Goal: Task Accomplishment & Management: Complete application form

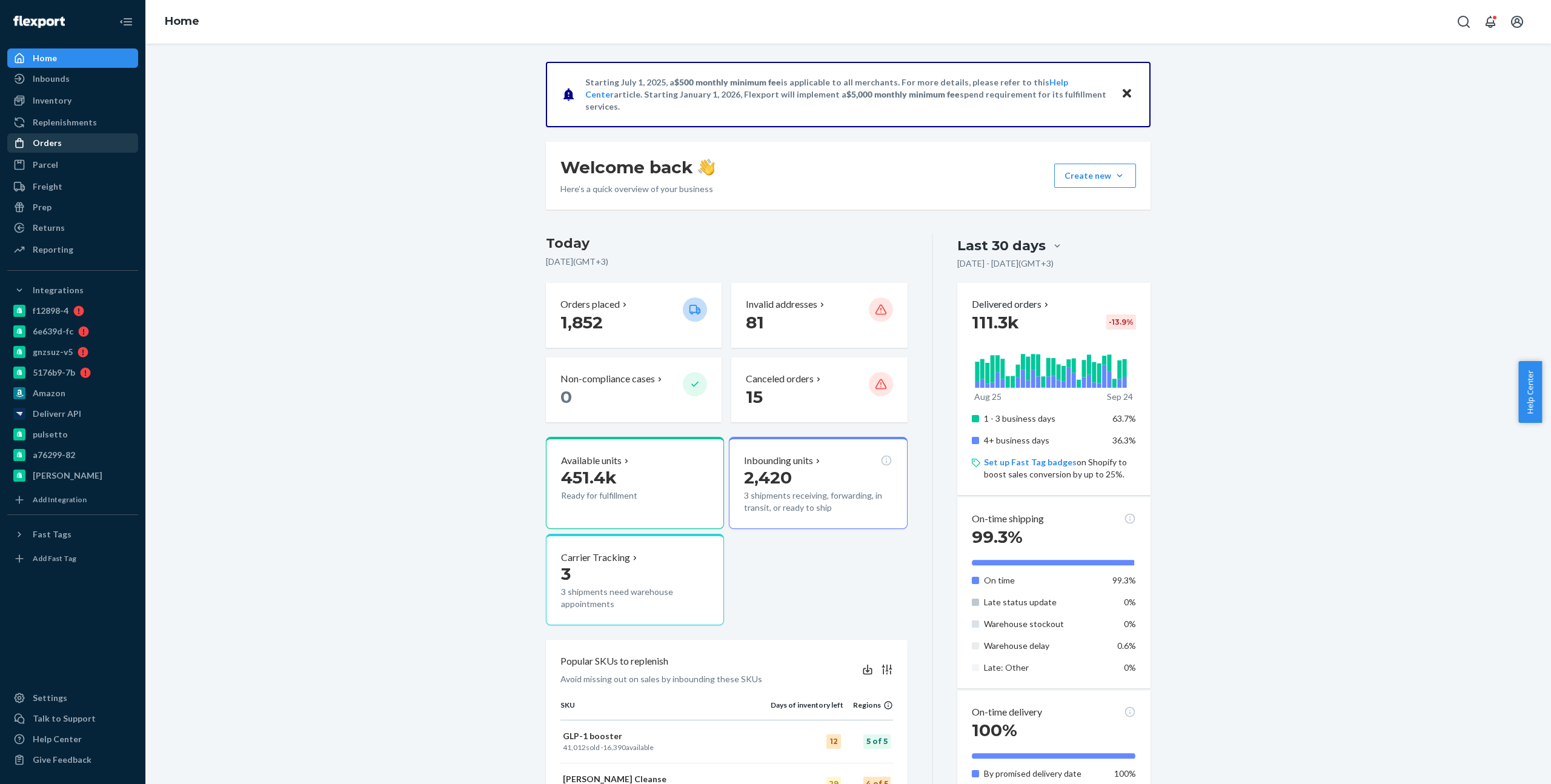
click at [89, 141] on div "Orders" at bounding box center [73, 143] width 129 height 17
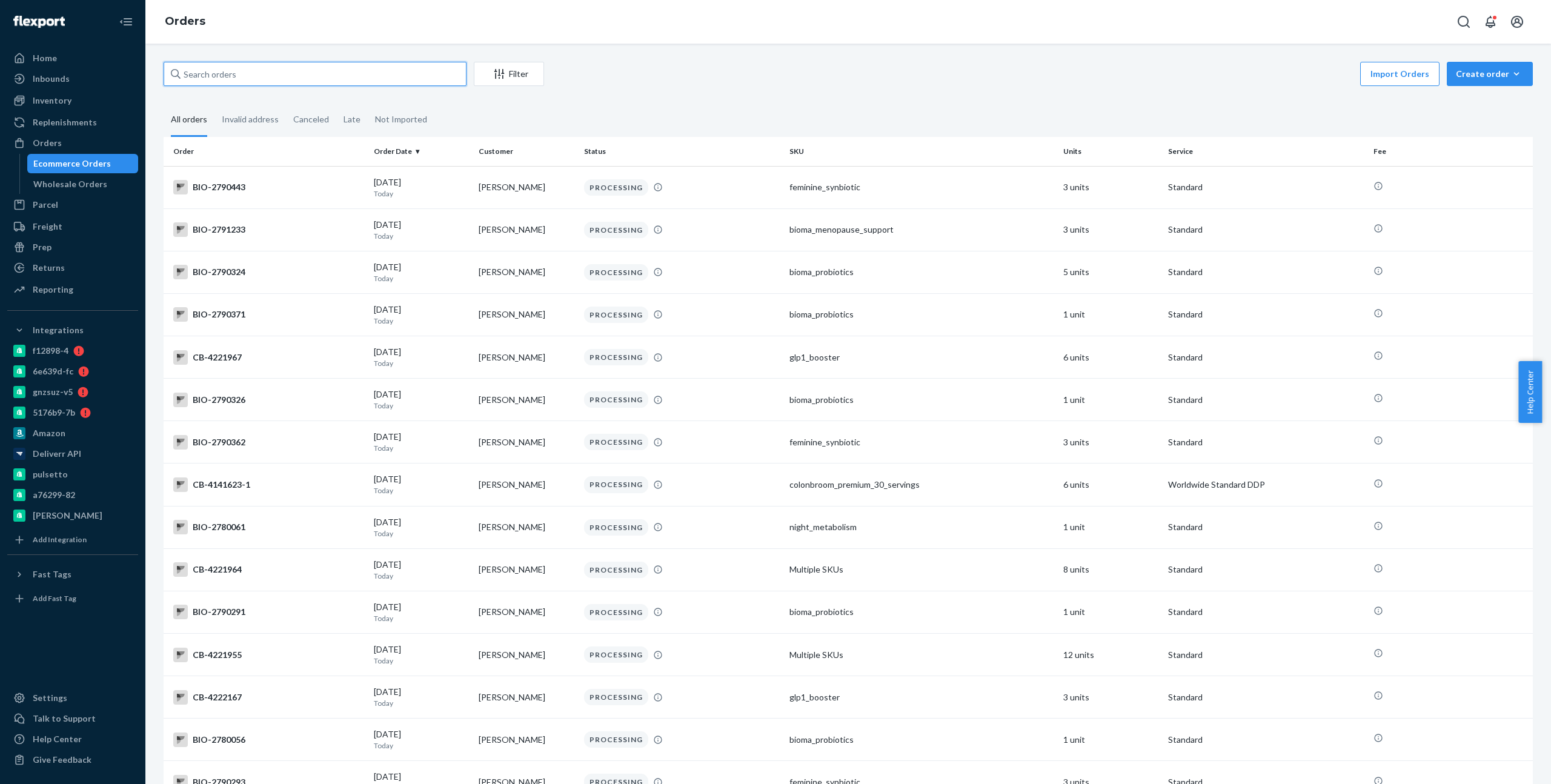
click at [303, 75] on input "text" at bounding box center [315, 74] width 303 height 25
paste input "[EMAIL_ADDRESS][DOMAIN_NAME]"
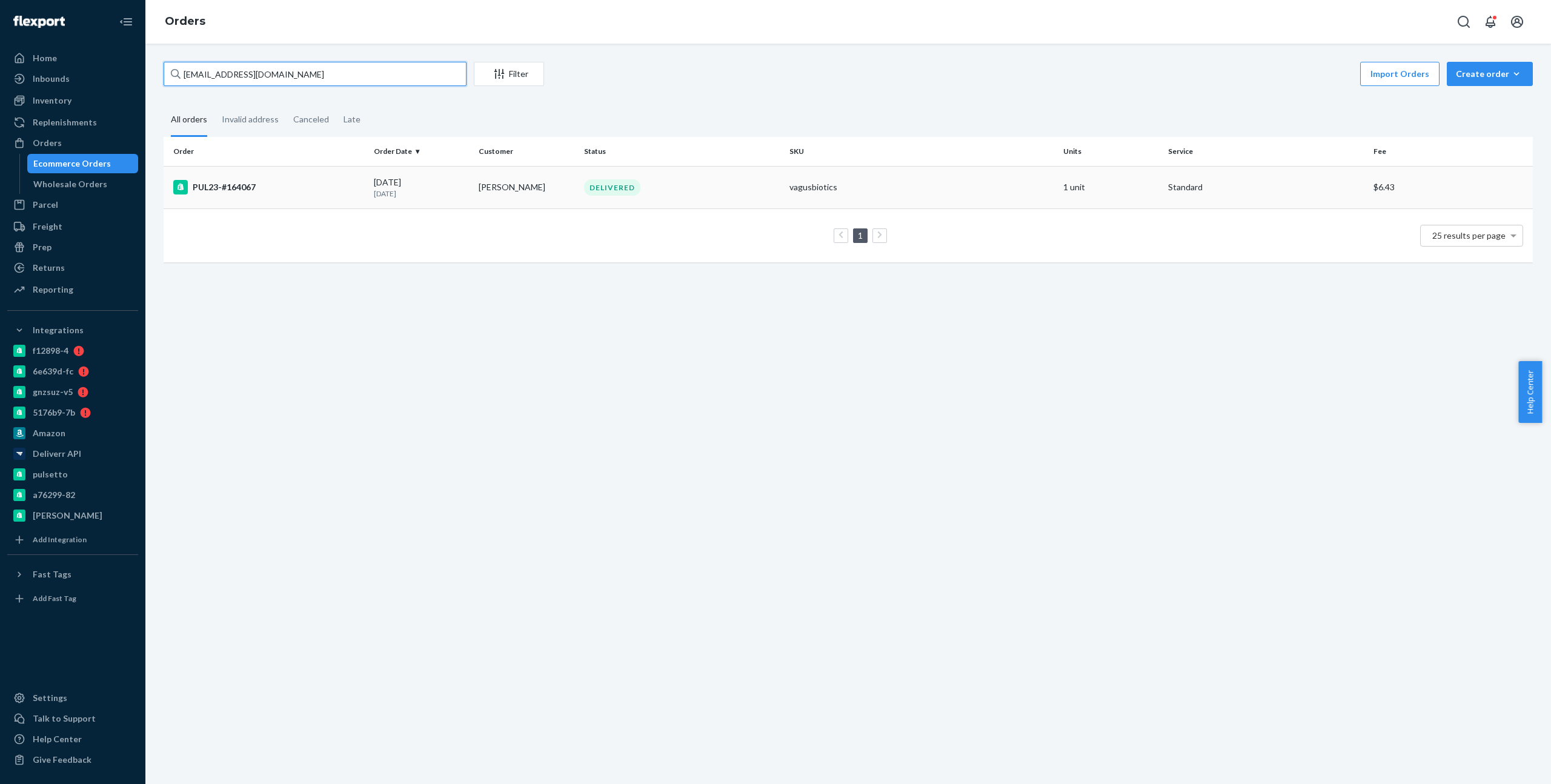
type input "[EMAIL_ADDRESS][DOMAIN_NAME]"
click at [251, 178] on td "PUL23-#164067" at bounding box center [266, 187] width 205 height 42
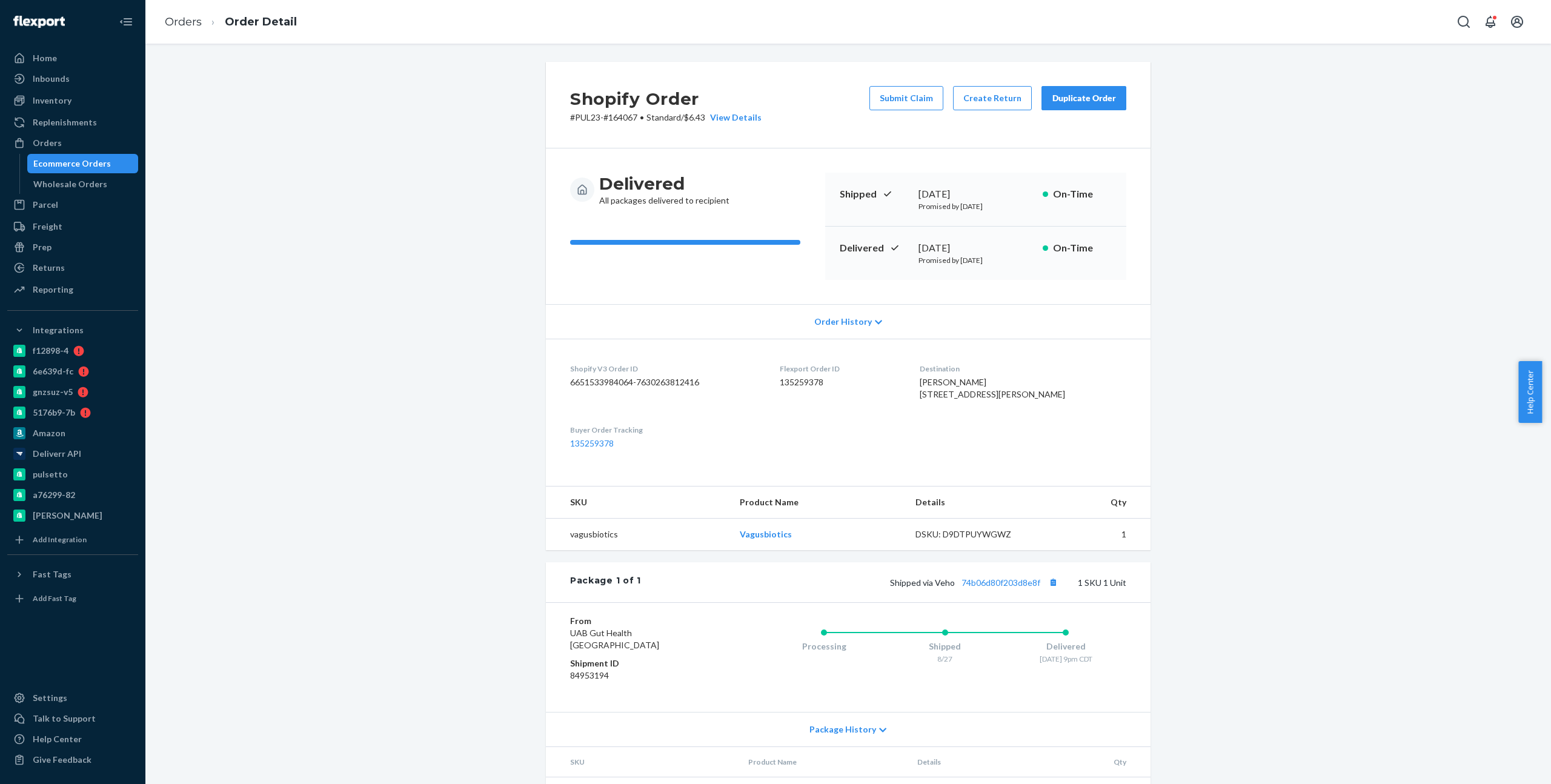
click at [102, 162] on div "Ecommerce Orders" at bounding box center [72, 164] width 78 height 12
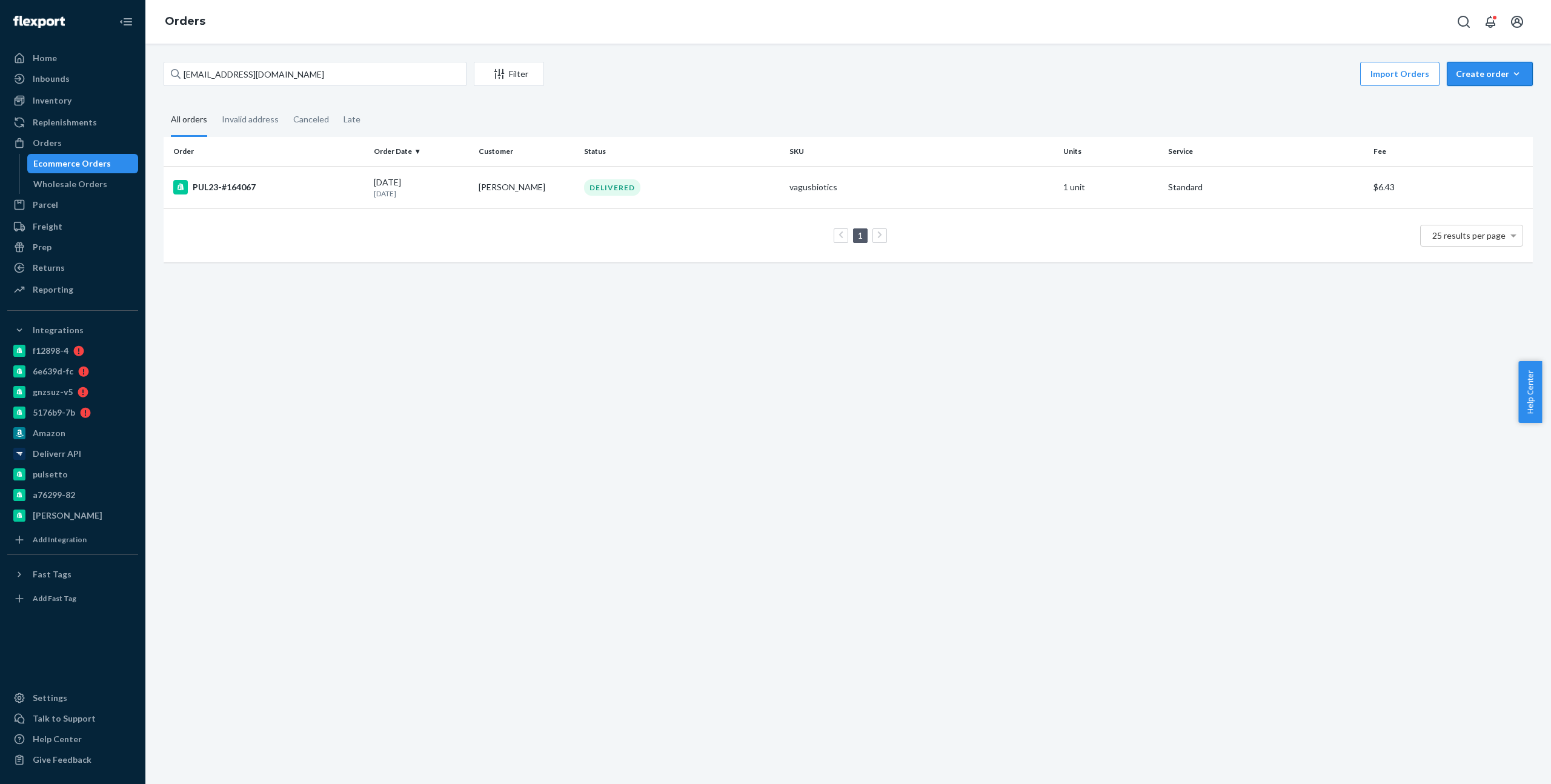
click at [1511, 78] on icon "button" at bounding box center [1517, 74] width 12 height 12
click at [1503, 105] on span "Ecommerce order" at bounding box center [1497, 103] width 75 height 9
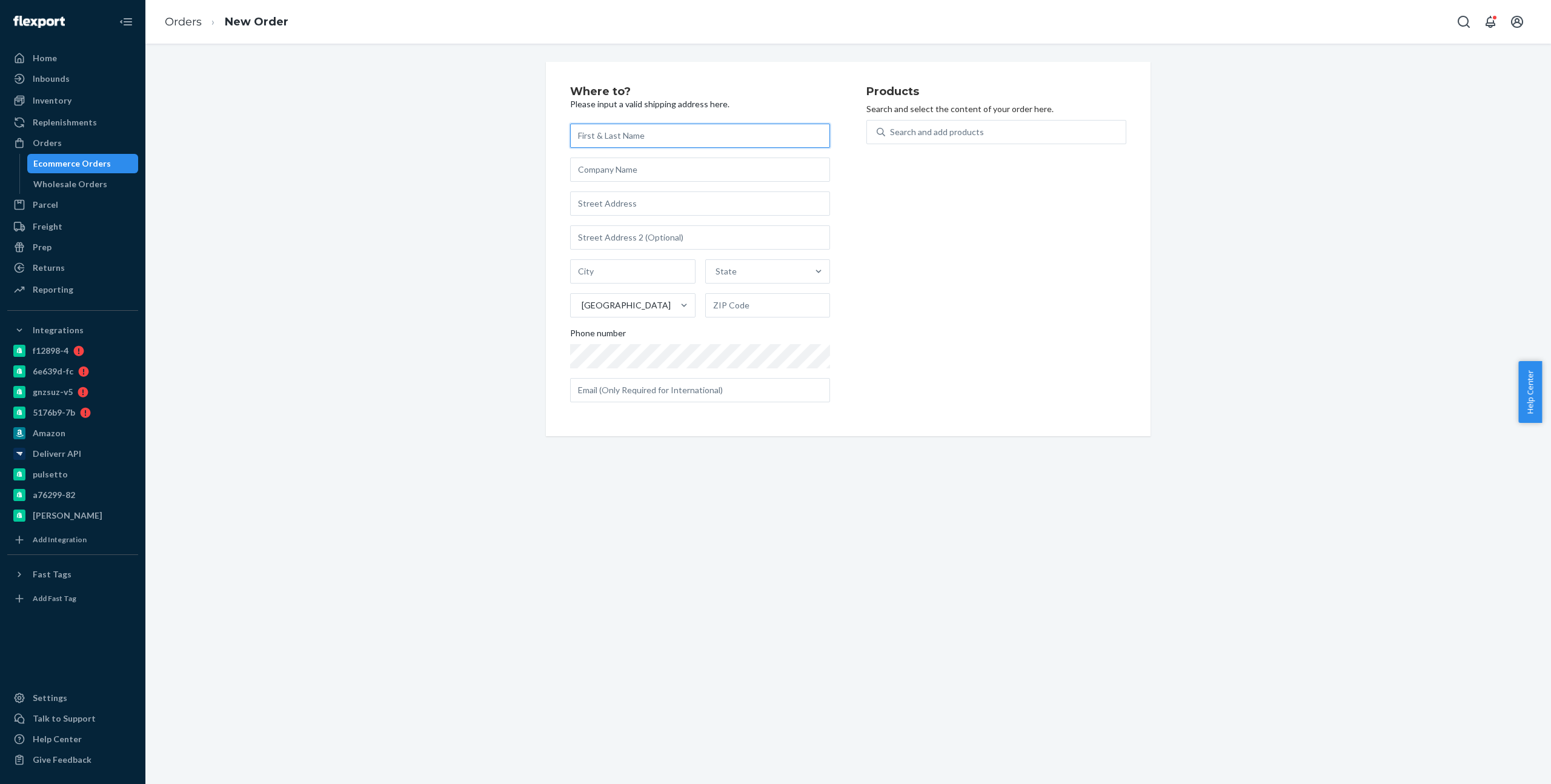
paste input "[PERSON_NAME]"
type input "[PERSON_NAME]"
click at [611, 196] on input "text" at bounding box center [700, 204] width 260 height 25
paste input "[STREET_ADDRESS]"
type input "[STREET_ADDRESS]"
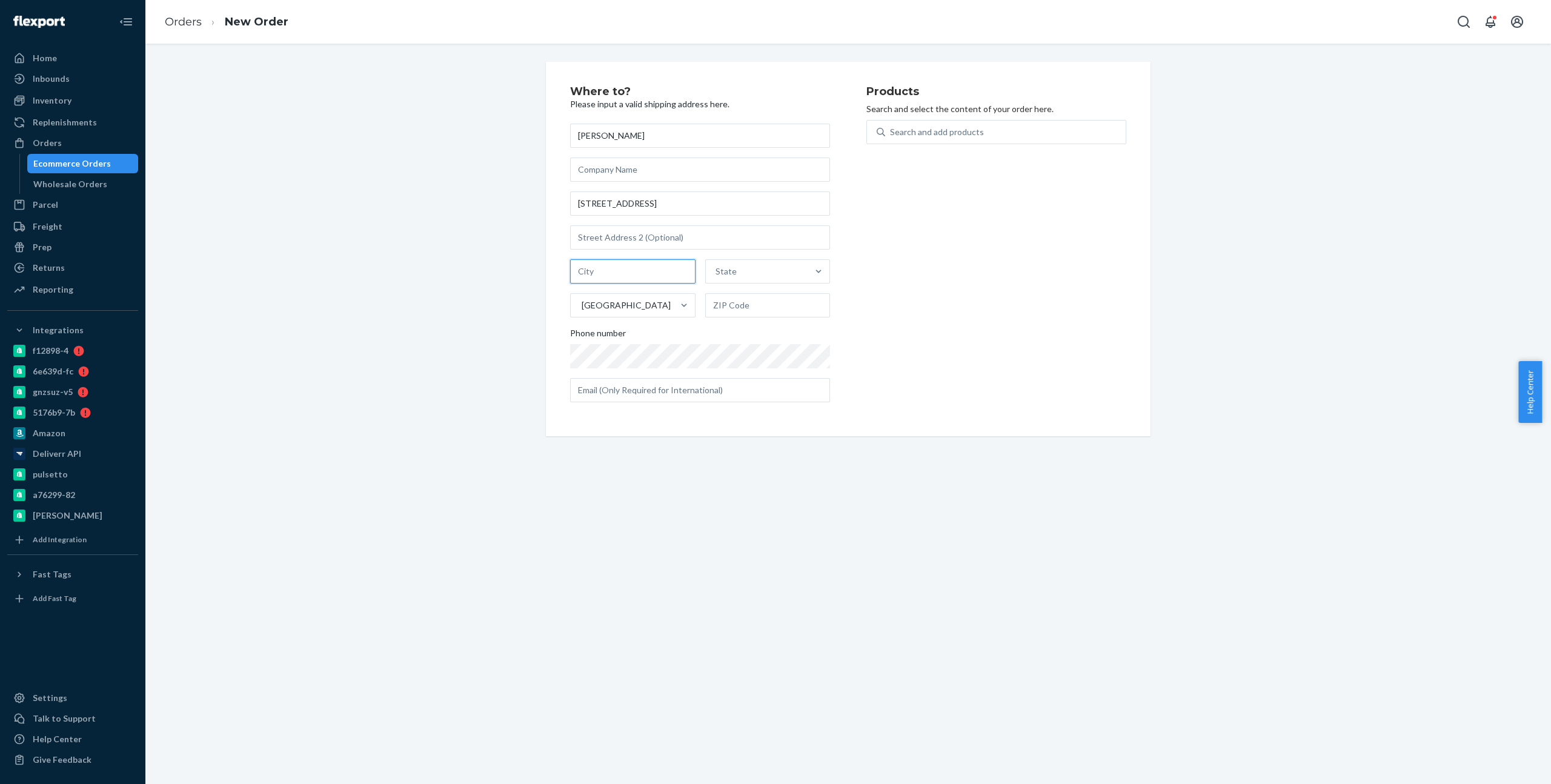
click at [642, 278] on input "text" at bounding box center [633, 272] width 126 height 25
paste input "Mustang"
type input "Mustang"
click at [728, 270] on div "State" at bounding box center [726, 272] width 21 height 12
click at [717, 270] on input "State" at bounding box center [716, 272] width 1 height 12
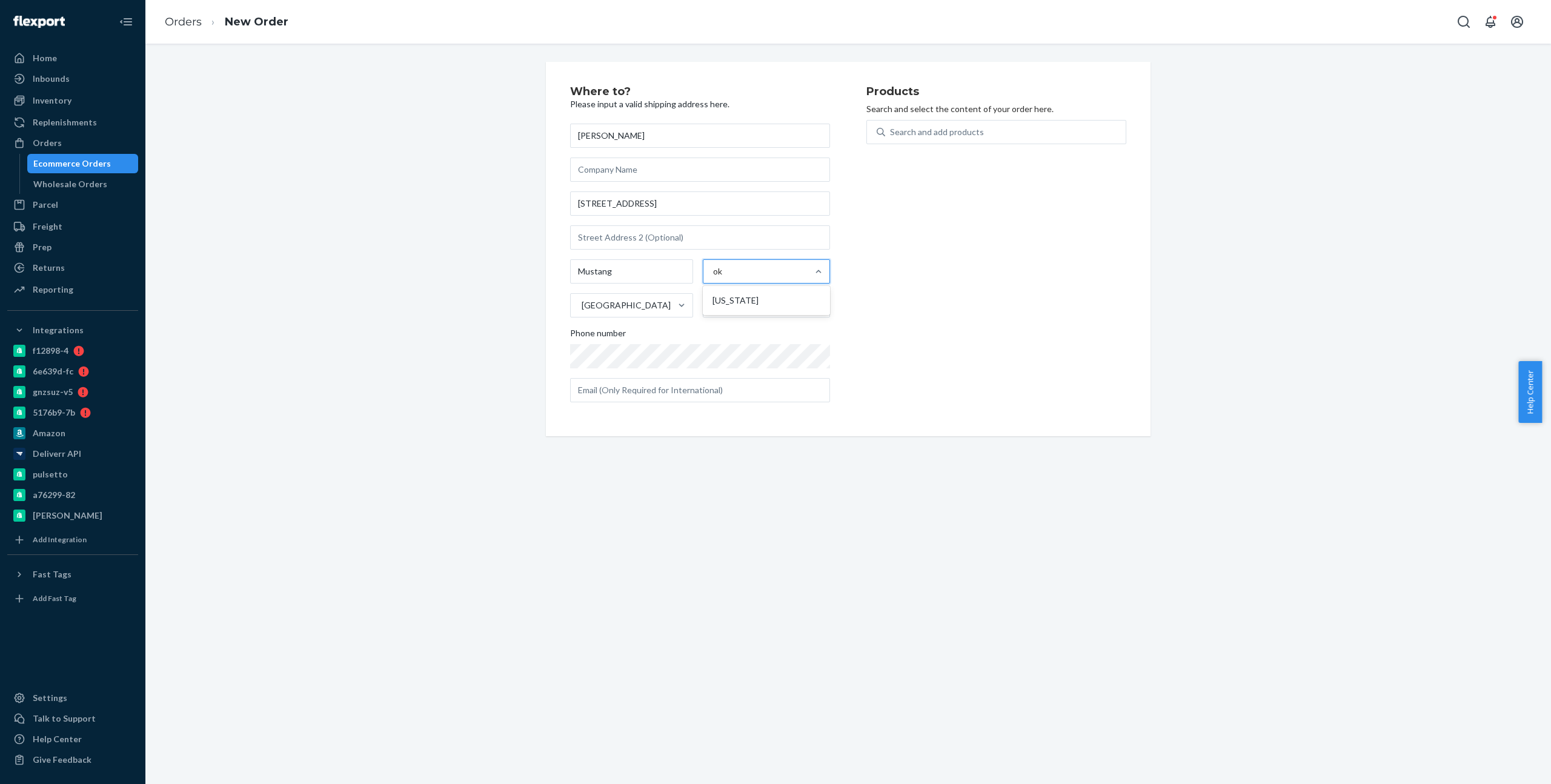
type input "ok"
click at [722, 315] on input "text" at bounding box center [768, 305] width 126 height 25
click at [738, 274] on div "State" at bounding box center [756, 272] width 102 height 25
click at [717, 274] on input "option [US_STATE] focused, 1 of 59. 59 results available. Use Up and Down to ch…" at bounding box center [716, 272] width 1 height 12
type input "ok"
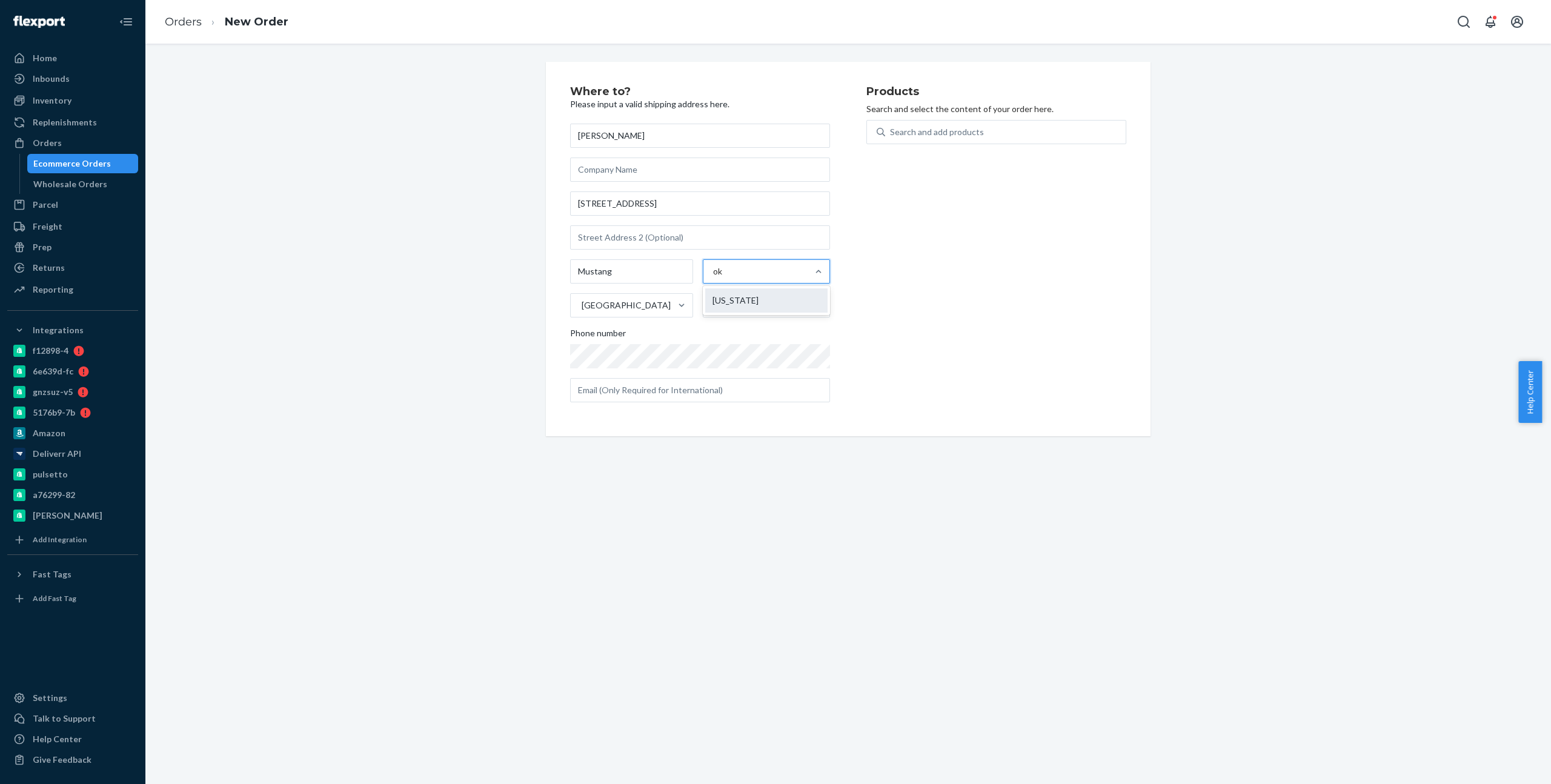
click at [736, 292] on div "[US_STATE]" at bounding box center [766, 300] width 123 height 25
click at [723, 278] on input "ok" at bounding box center [718, 272] width 10 height 12
click at [718, 297] on input "text" at bounding box center [768, 305] width 126 height 25
paste input "73064"
type input "73064"
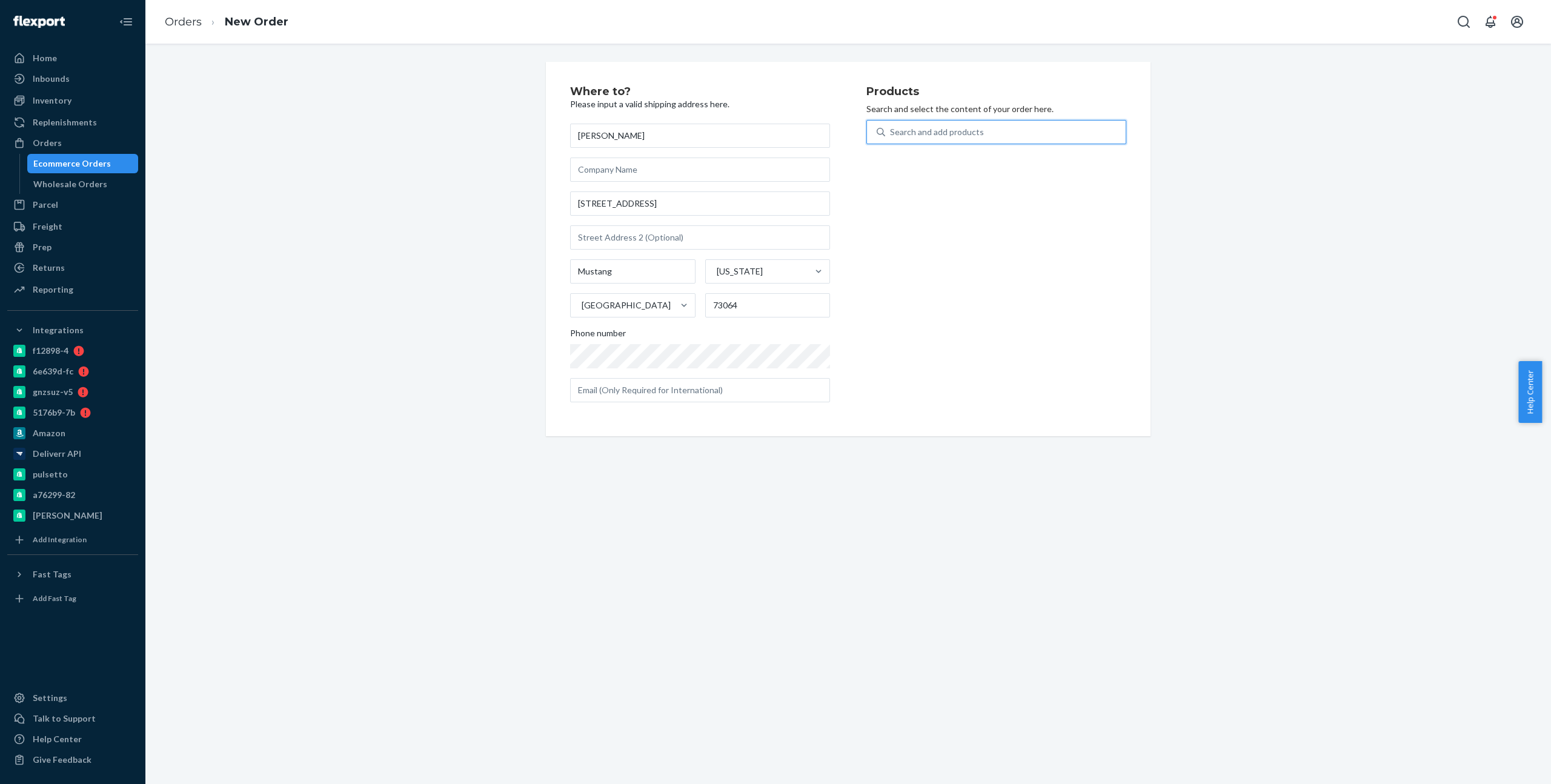
click at [955, 140] on div "Search and add products" at bounding box center [1005, 132] width 240 height 22
click at [891, 138] on input "0 results available. Use Up and Down to choose options, press Enter to select t…" at bounding box center [891, 132] width 1 height 12
type input "vagus"
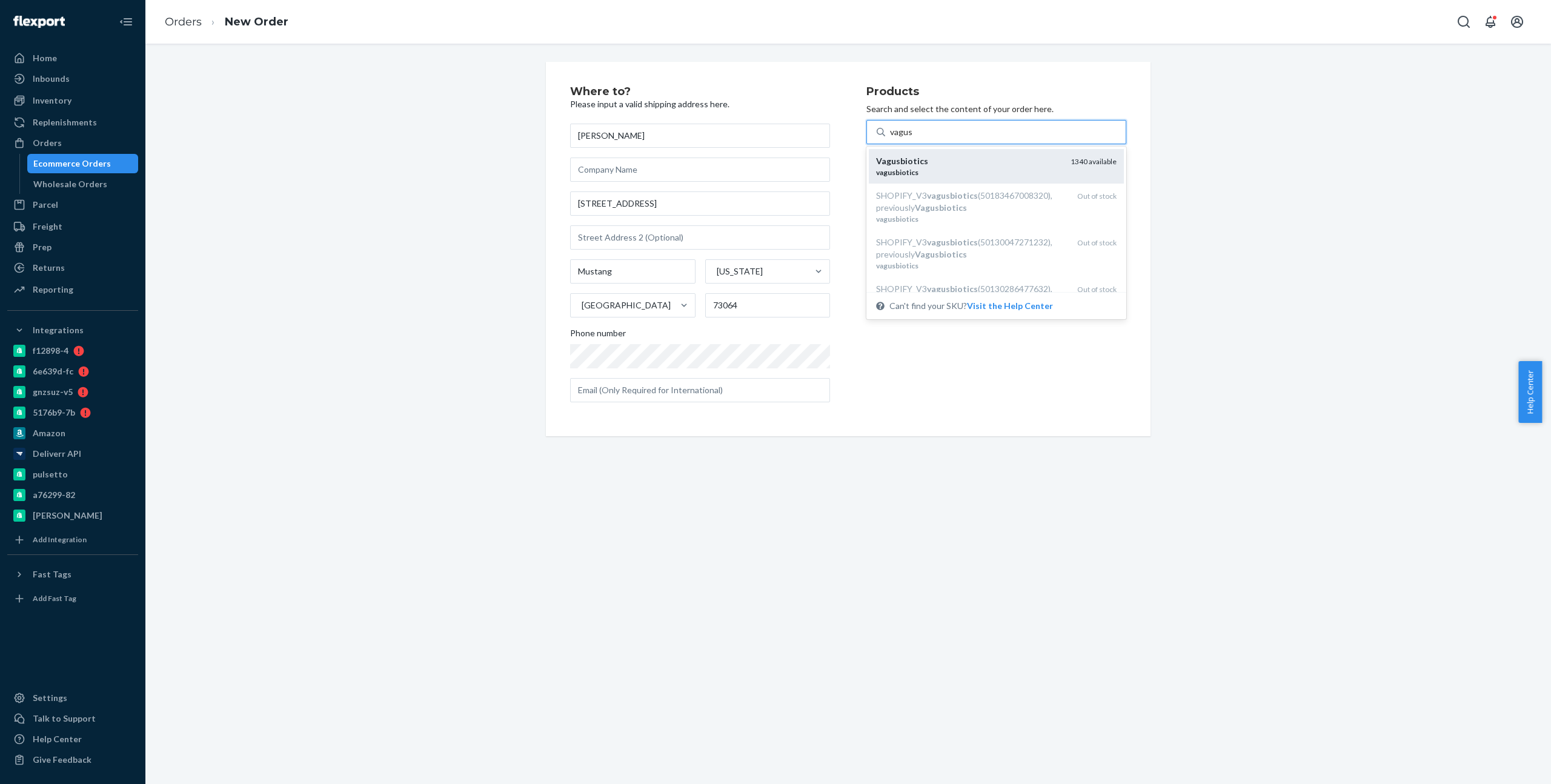
click at [967, 160] on div "Vagusbiotics" at bounding box center [968, 161] width 185 height 12
click at [912, 138] on input "vagus" at bounding box center [901, 132] width 23 height 12
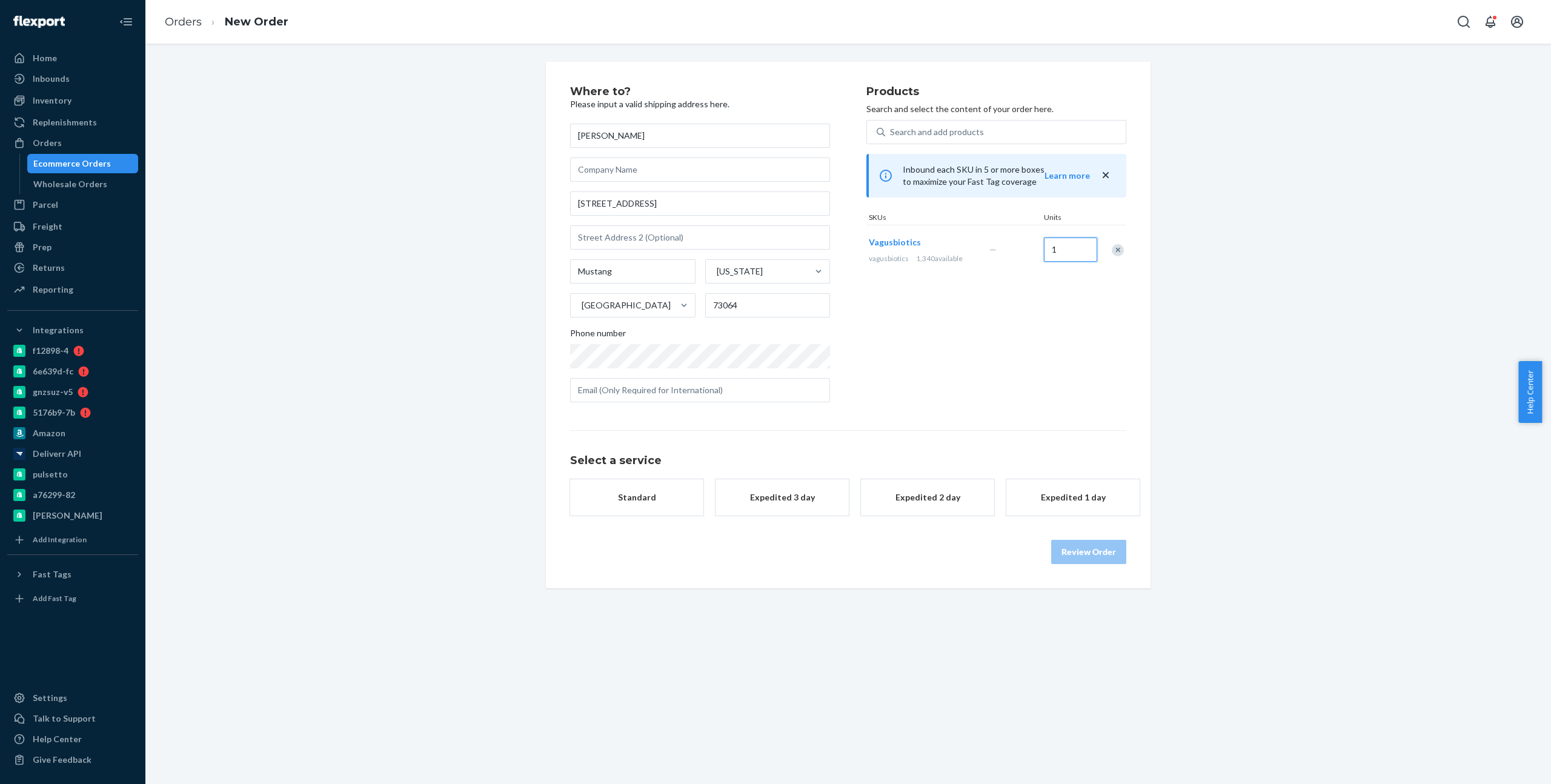
drag, startPoint x: 1051, startPoint y: 246, endPoint x: 1012, endPoint y: 242, distance: 39.2
click at [1012, 242] on div "Vagusbiotics vagusbiotics 1,340 available — 1" at bounding box center [996, 249] width 260 height 50
click at [1073, 246] on input "1" at bounding box center [1070, 249] width 53 height 25
click at [1072, 245] on input "1" at bounding box center [1070, 249] width 53 height 25
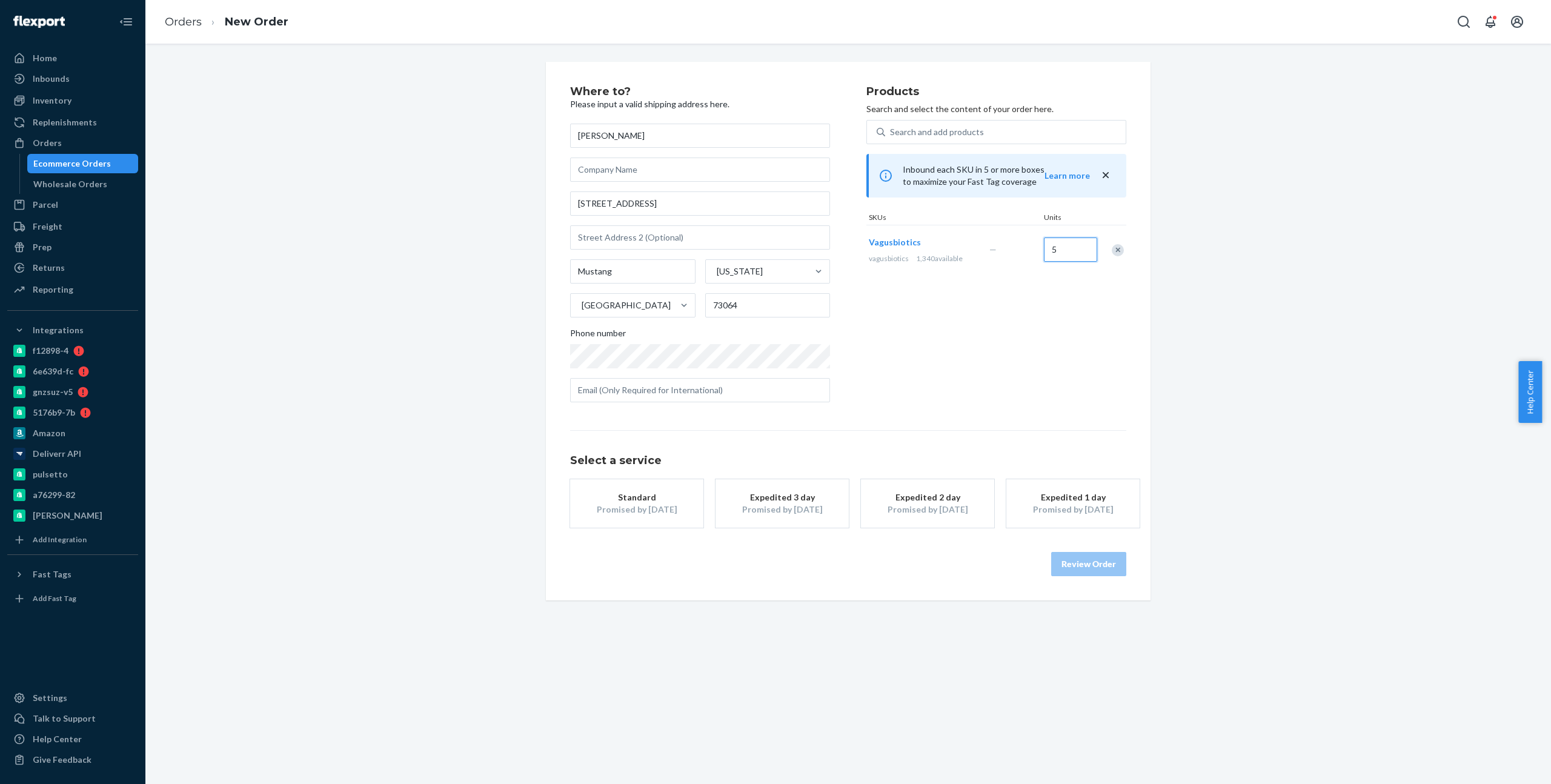
type input "5"
click at [1111, 314] on div "Products Search and select the content of your order here. Search and add produ…" at bounding box center [996, 249] width 260 height 326
click at [817, 494] on div "Expedited 3 day" at bounding box center [782, 498] width 97 height 12
click at [1104, 568] on button "Review Order" at bounding box center [1089, 564] width 75 height 25
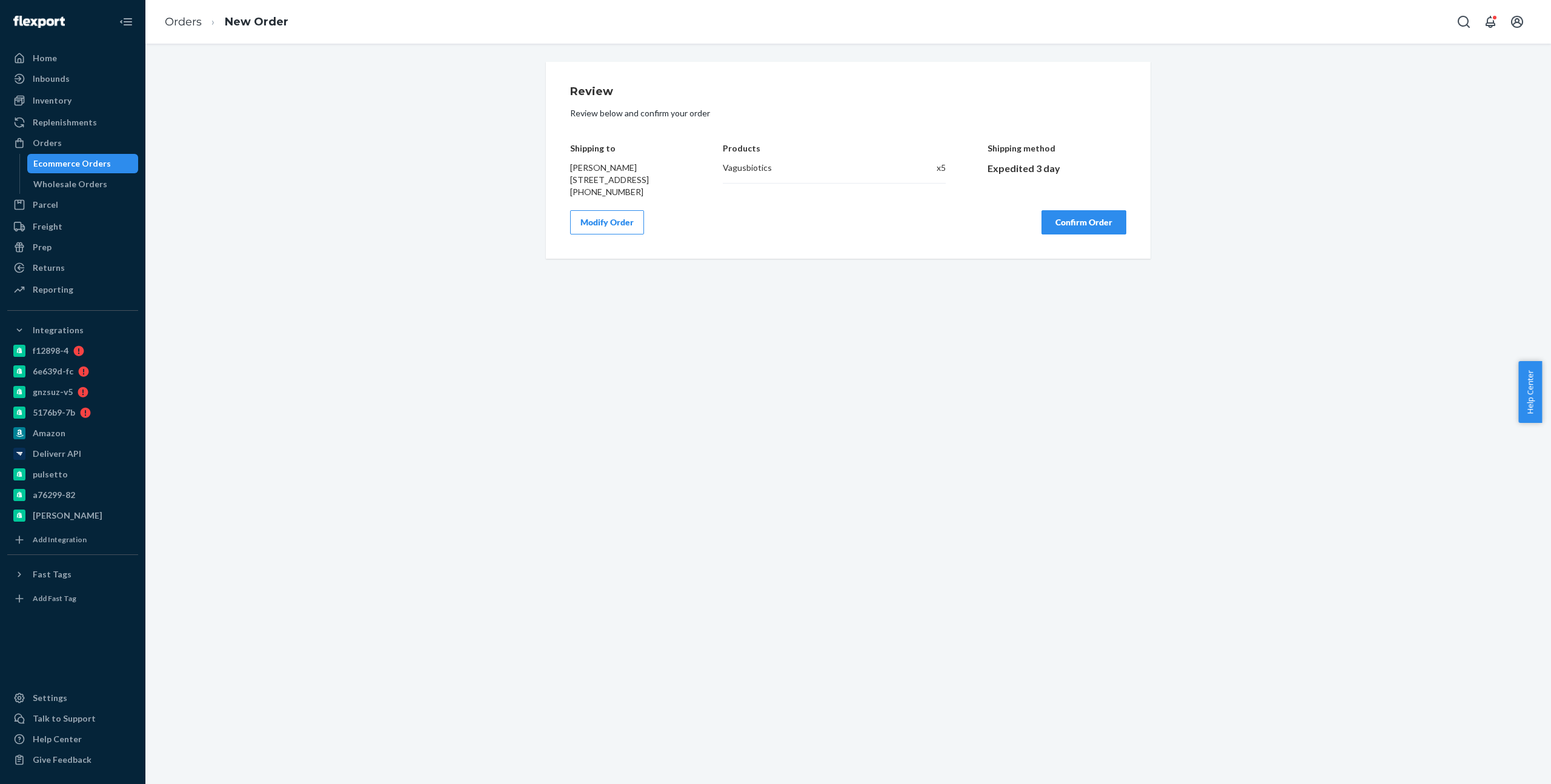
click at [1077, 230] on button "Confirm Order" at bounding box center [1084, 223] width 85 height 25
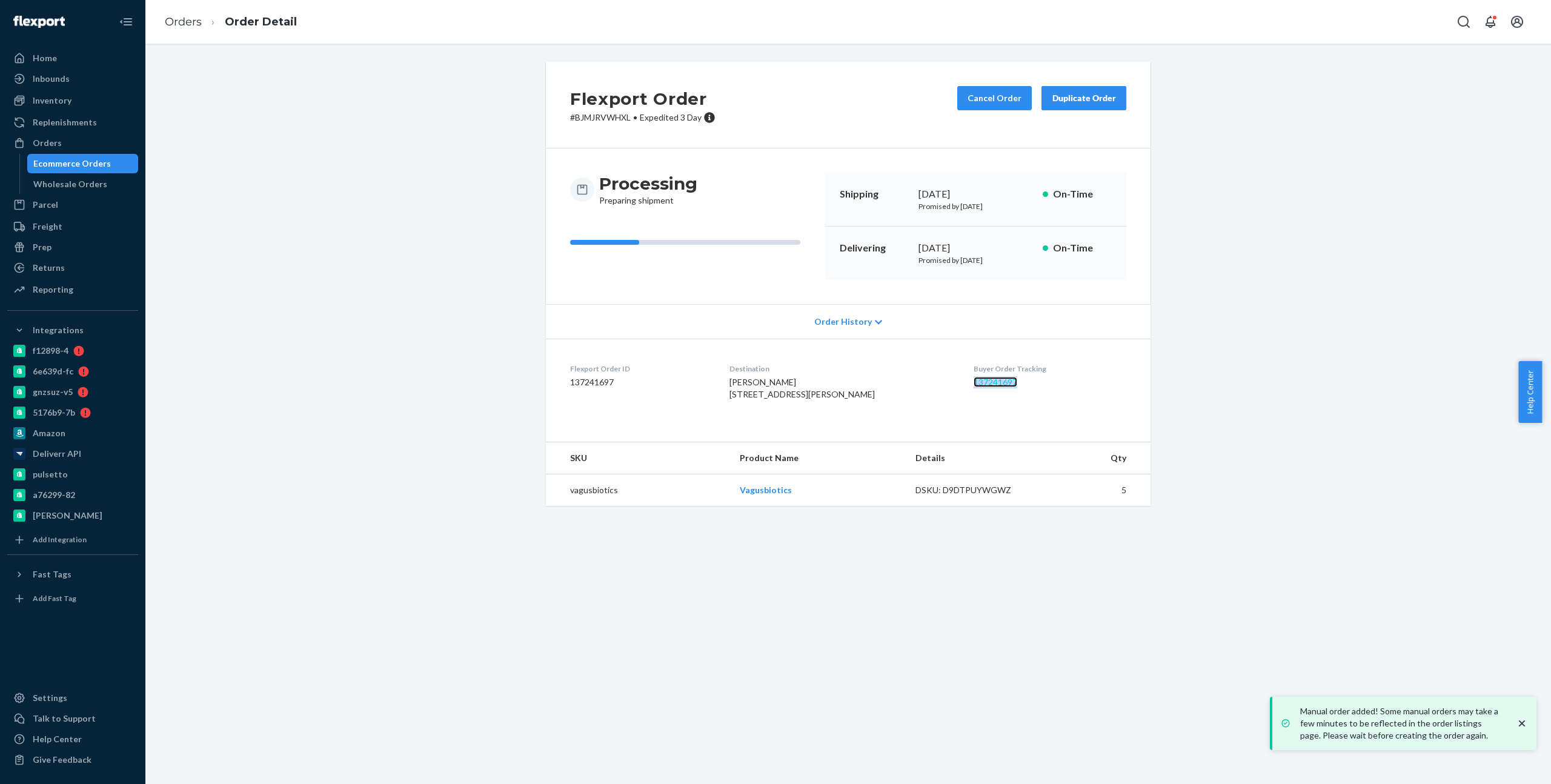
click at [985, 381] on link "137241697" at bounding box center [995, 382] width 44 height 10
click at [1003, 386] on dd "137241697" at bounding box center [1050, 382] width 153 height 12
